Goal: Information Seeking & Learning: Learn about a topic

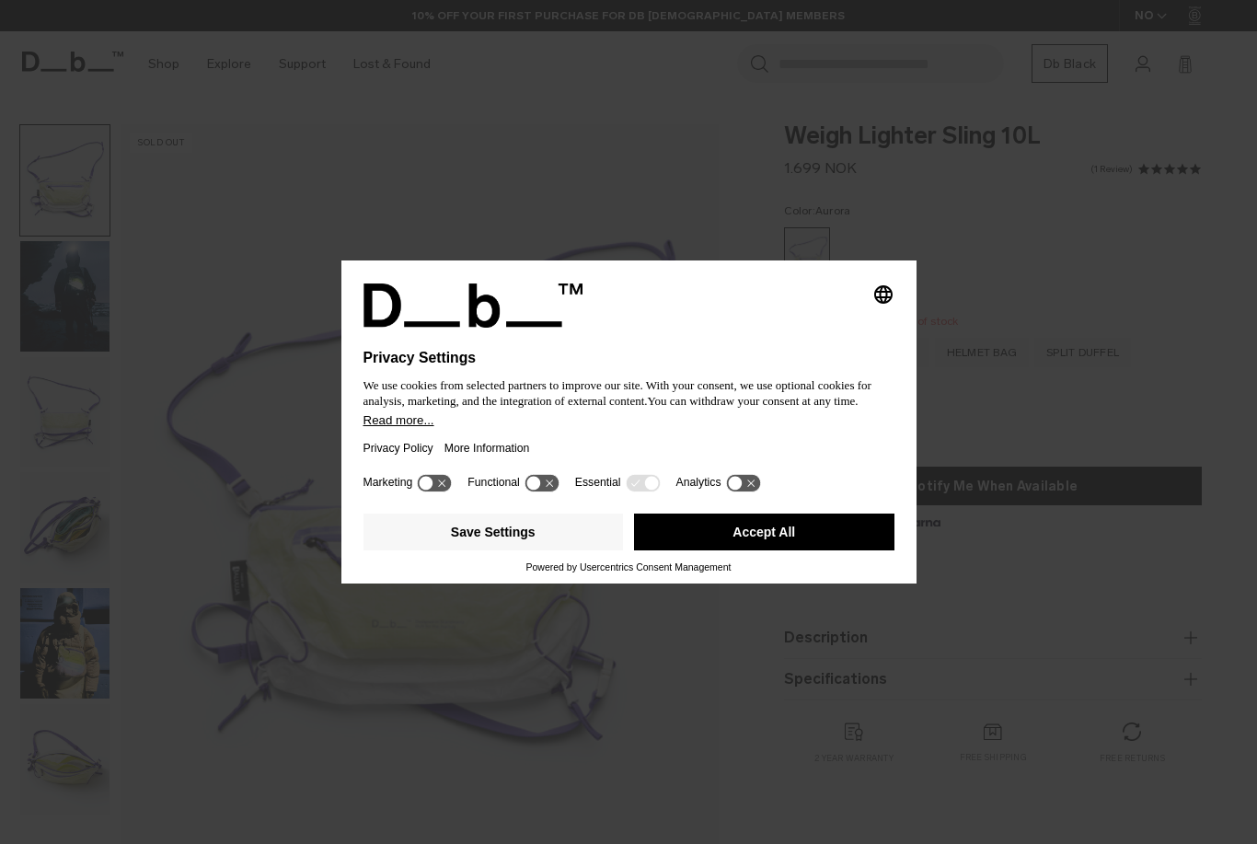
click at [696, 533] on button "Accept All" at bounding box center [764, 531] width 260 height 37
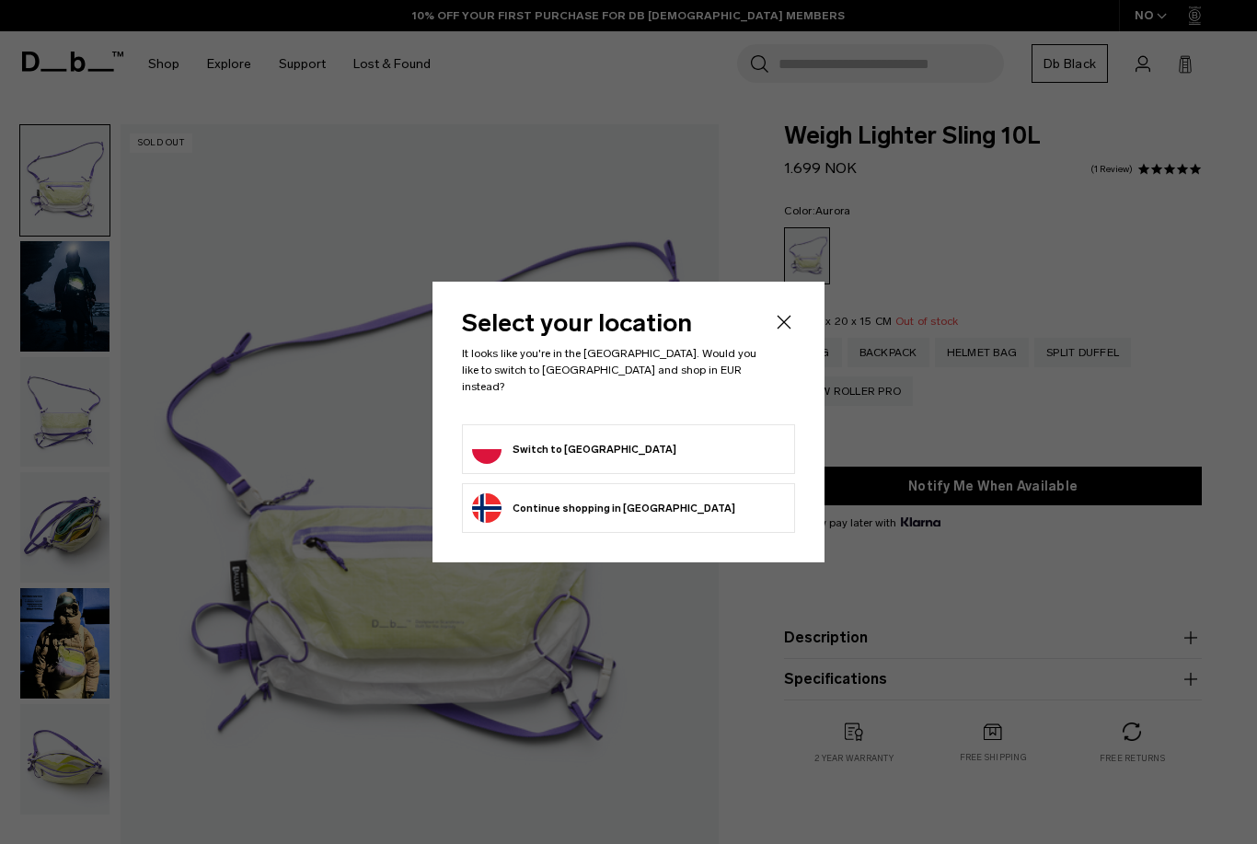
click at [684, 434] on form "Switch to [GEOGRAPHIC_DATA]" at bounding box center [628, 448] width 313 height 29
click at [581, 446] on button "Switch to [GEOGRAPHIC_DATA]" at bounding box center [574, 448] width 204 height 29
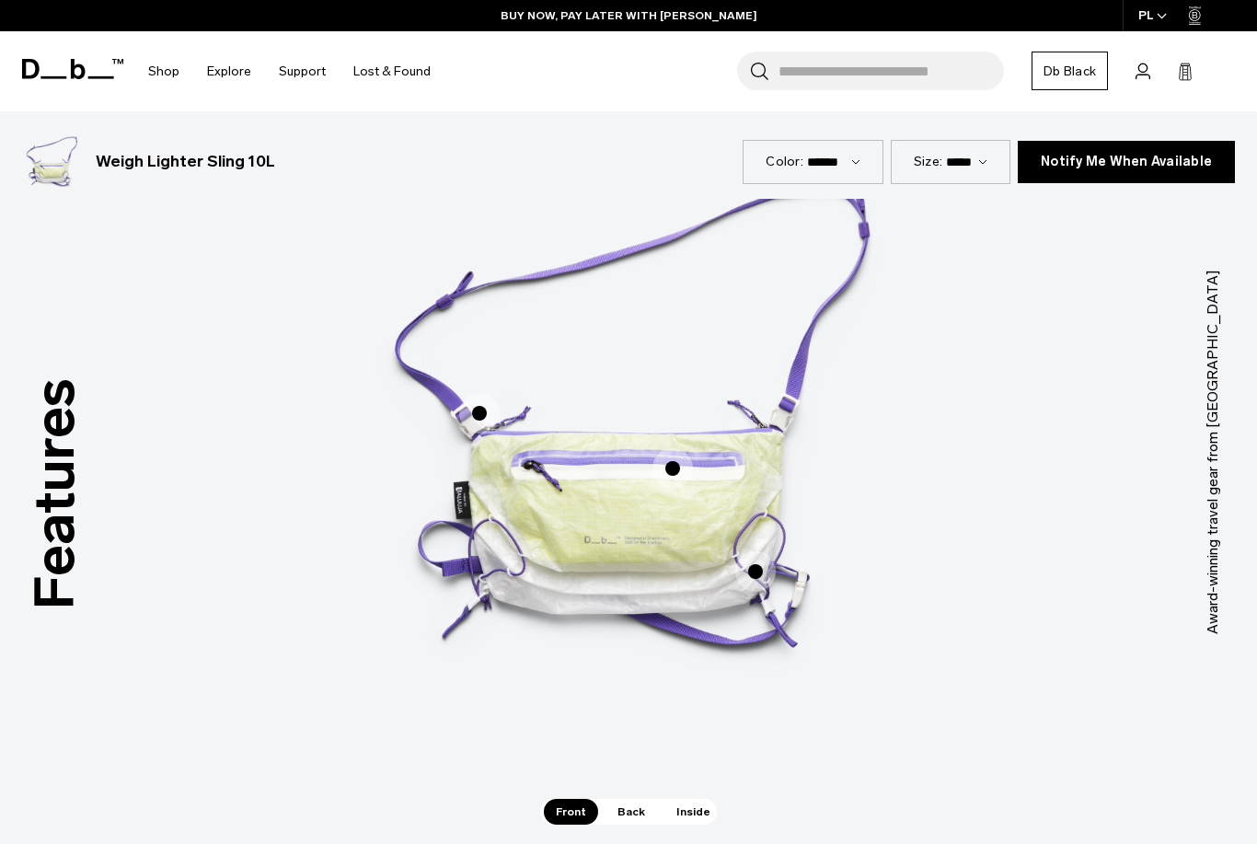
scroll to position [953, 0]
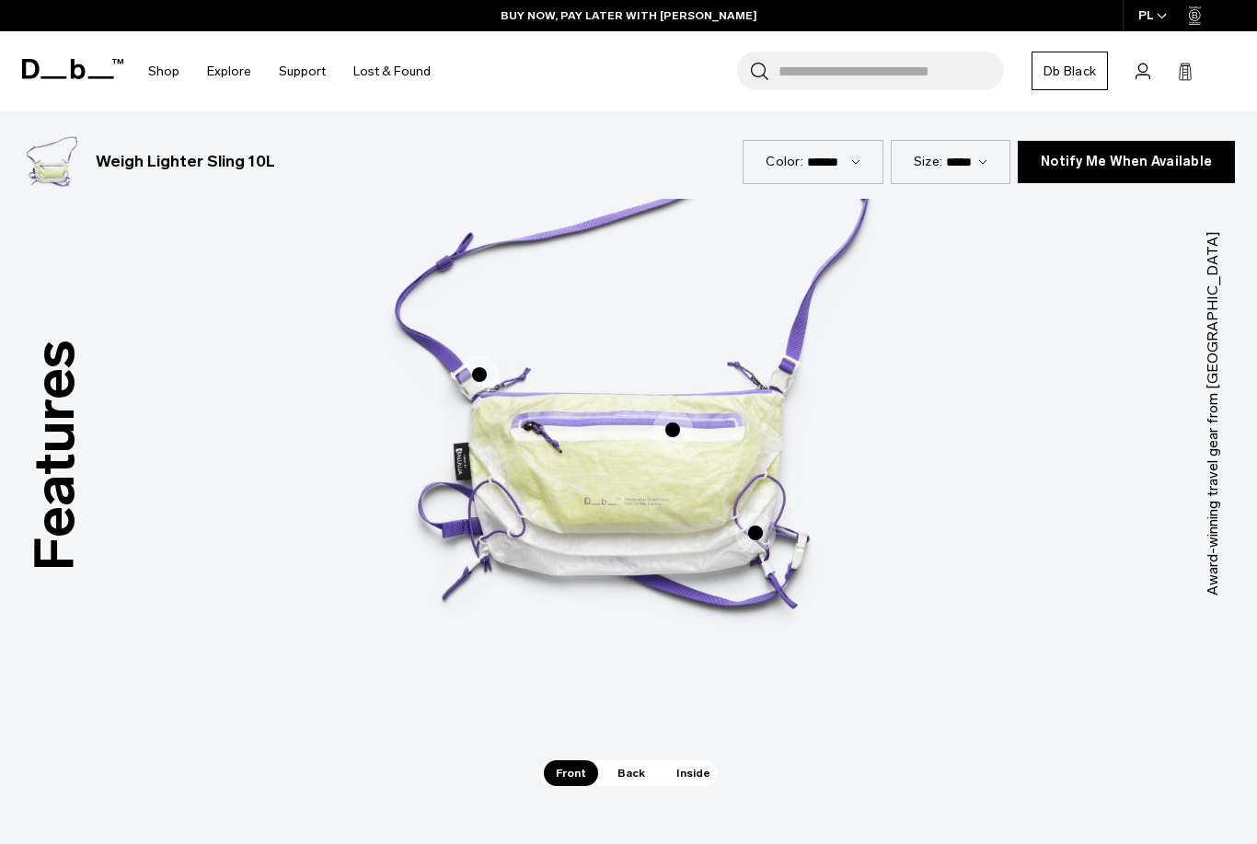
click at [622, 769] on span "Back" at bounding box center [631, 773] width 52 height 26
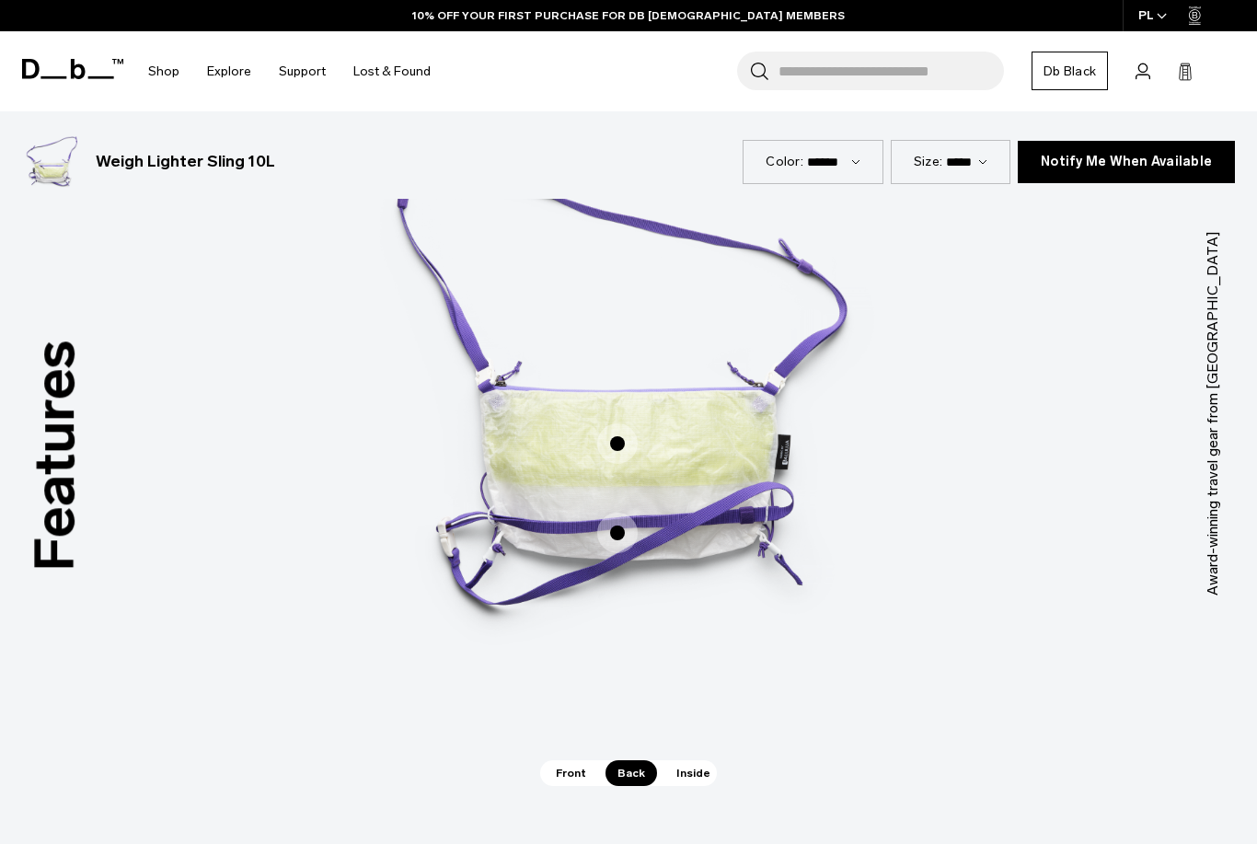
click at [580, 779] on span "Front" at bounding box center [571, 773] width 54 height 26
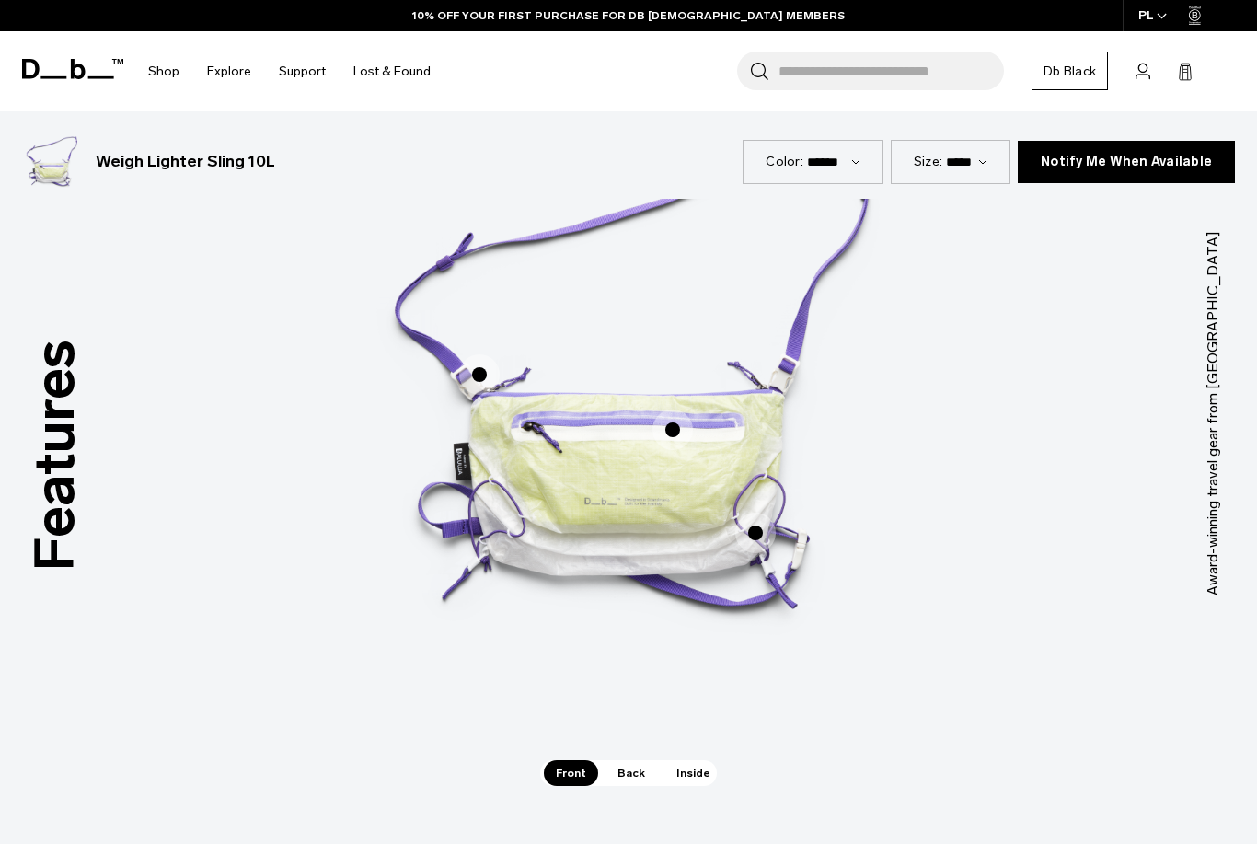
click at [678, 775] on span "Inside" at bounding box center [693, 773] width 58 height 26
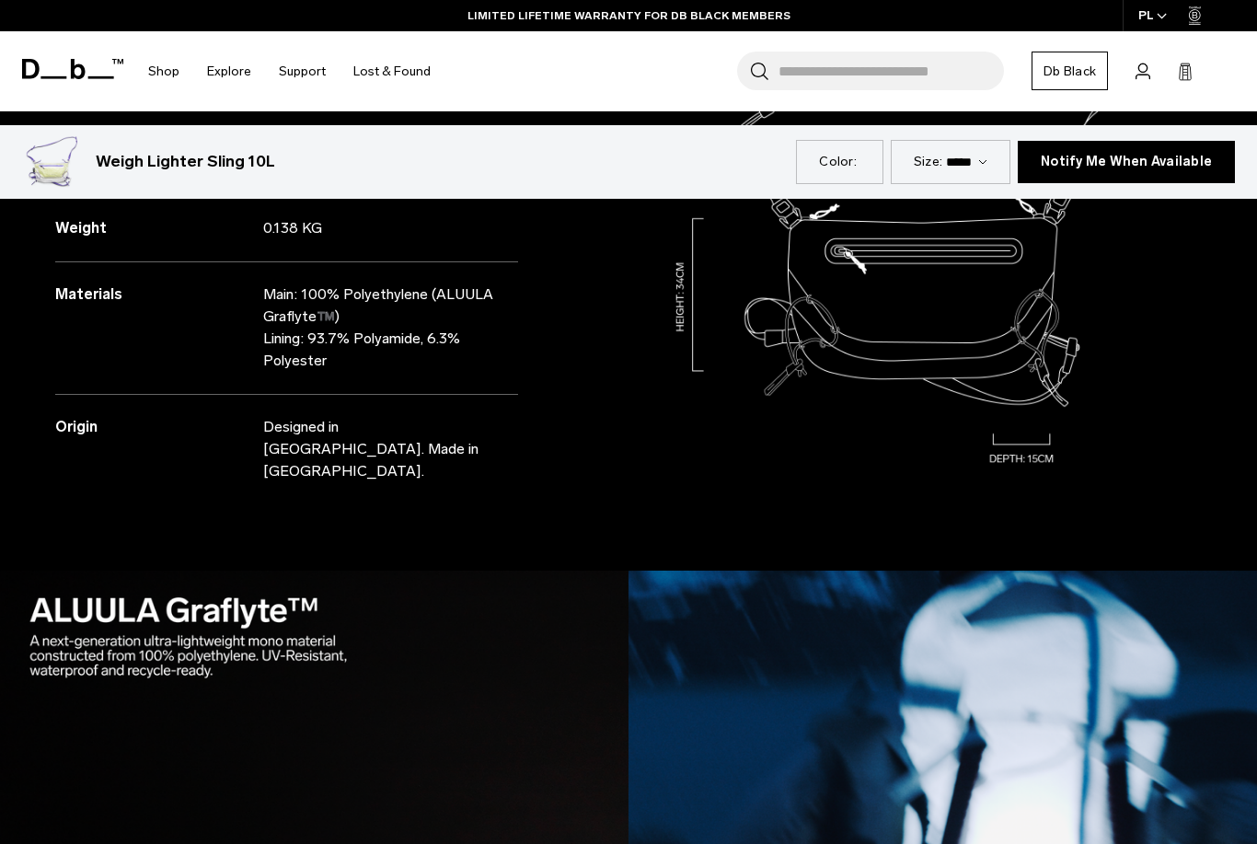
scroll to position [1918, 0]
